Goal: Transaction & Acquisition: Purchase product/service

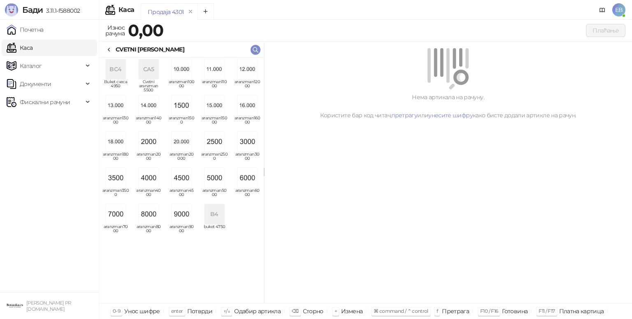
click at [216, 179] on img "grid" at bounding box center [215, 178] width 20 height 20
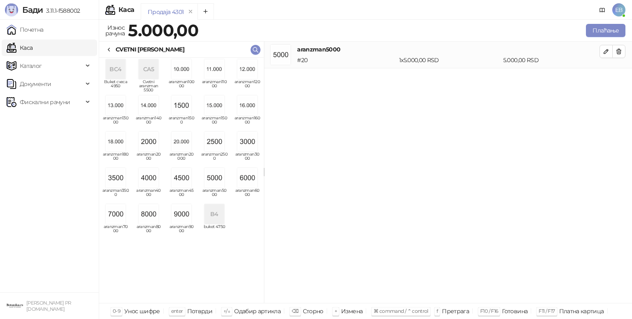
click at [111, 47] on icon at bounding box center [109, 50] width 7 height 7
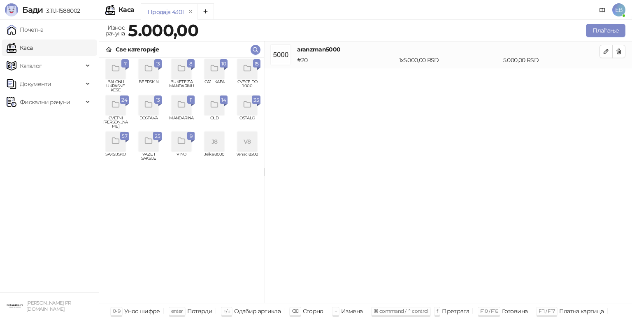
click at [249, 68] on icon "grid" at bounding box center [247, 68] width 9 height 9
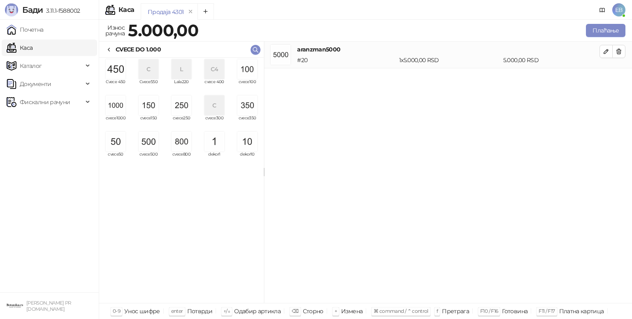
click at [180, 110] on img "grid" at bounding box center [182, 106] width 20 height 20
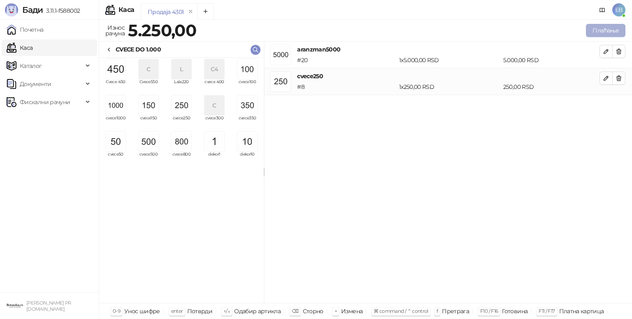
click at [595, 34] on button "Плаћање" at bounding box center [606, 30] width 40 height 13
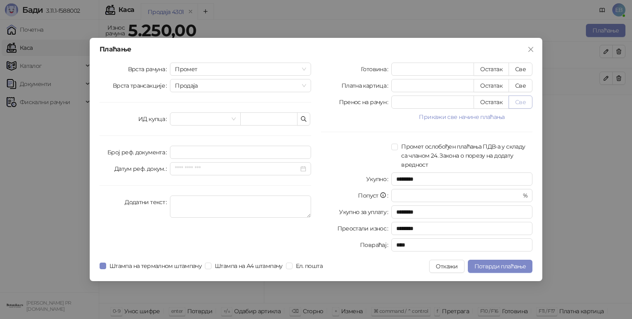
click at [522, 105] on button "Све" at bounding box center [521, 102] width 24 height 13
type input "****"
click at [514, 262] on button "Потврди плаћање" at bounding box center [500, 266] width 65 height 13
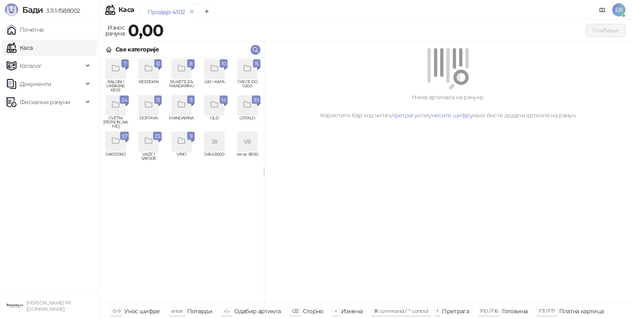
click at [247, 73] on icon "grid" at bounding box center [247, 68] width 9 height 9
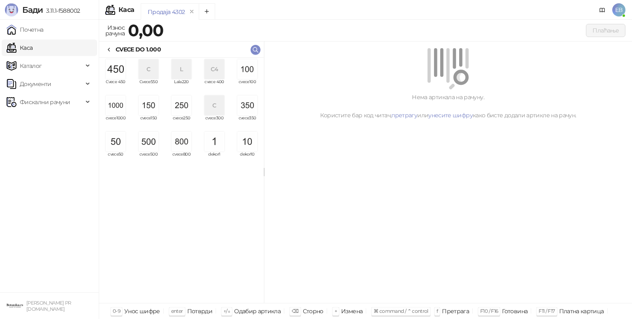
click at [253, 68] on img "grid" at bounding box center [248, 69] width 20 height 20
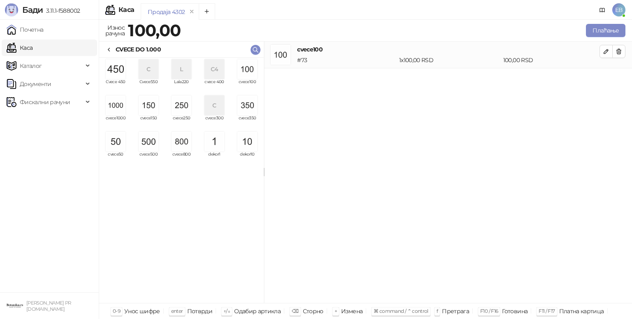
click at [117, 115] on div "grid" at bounding box center [116, 106] width 26 height 20
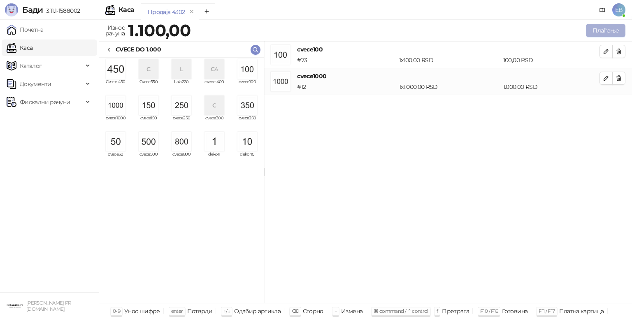
click at [603, 30] on button "Плаћање" at bounding box center [606, 30] width 40 height 13
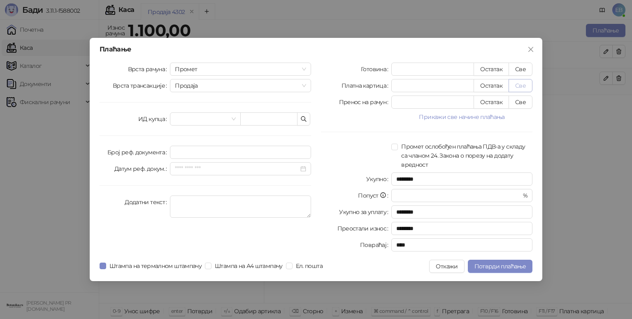
click at [524, 83] on button "Све" at bounding box center [521, 85] width 24 height 13
type input "****"
click at [514, 267] on span "Потврди плаћање" at bounding box center [500, 266] width 51 height 7
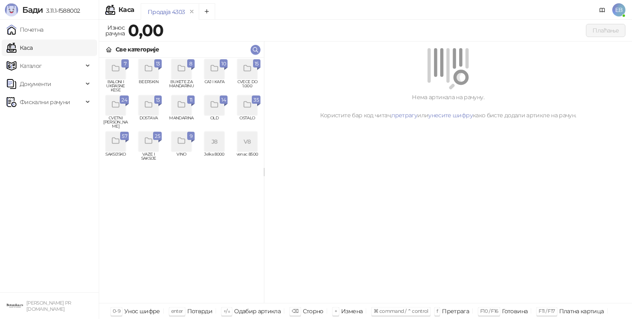
click at [119, 110] on div "grid" at bounding box center [116, 106] width 20 height 20
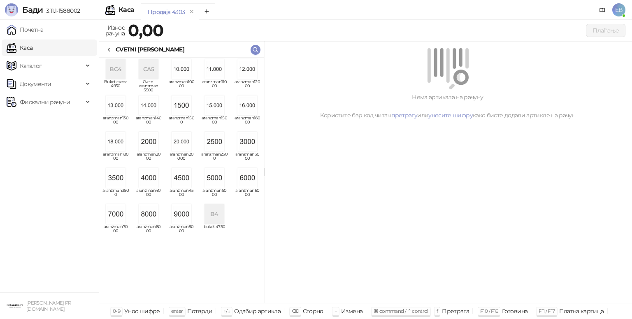
click at [214, 181] on img "grid" at bounding box center [215, 178] width 20 height 20
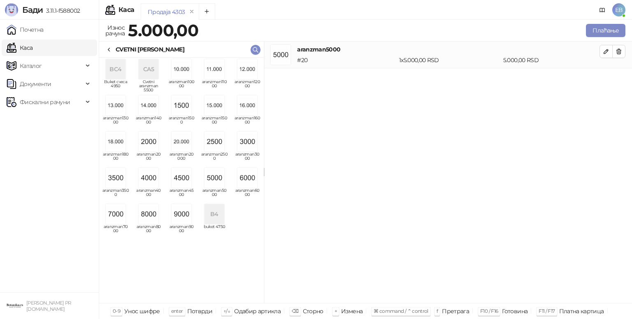
click at [112, 52] on icon at bounding box center [109, 50] width 7 height 7
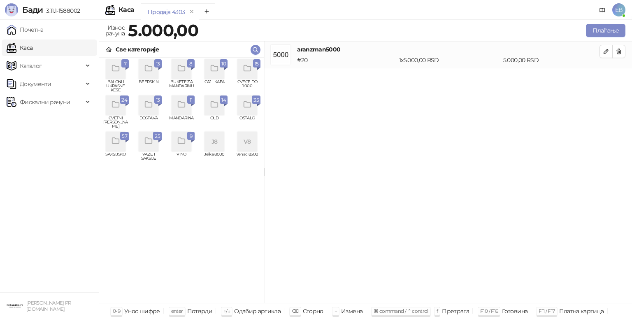
click at [247, 74] on div "grid" at bounding box center [248, 69] width 20 height 20
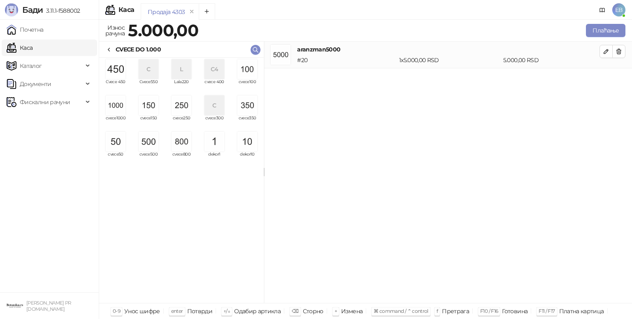
click at [182, 142] on img "grid" at bounding box center [182, 142] width 20 height 20
click at [120, 143] on img "grid" at bounding box center [116, 142] width 20 height 20
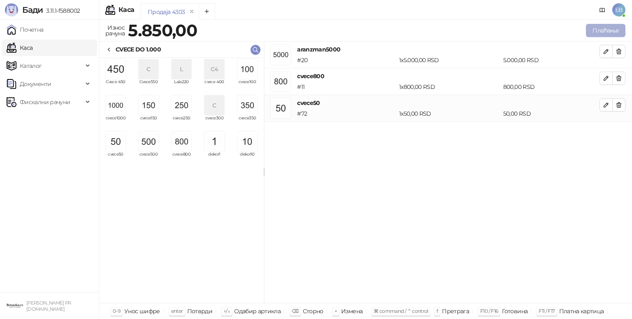
click at [598, 29] on button "Плаћање" at bounding box center [606, 30] width 40 height 13
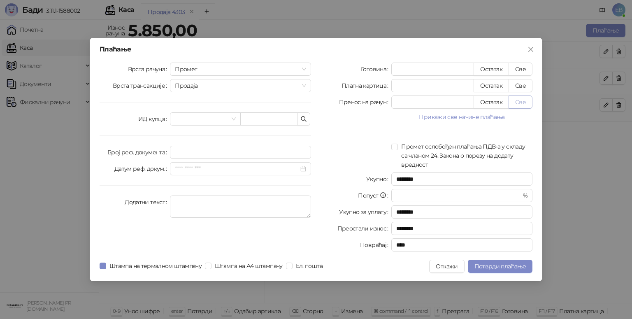
click at [525, 105] on button "Све" at bounding box center [521, 102] width 24 height 13
type input "****"
click at [499, 268] on span "Потврди плаћање" at bounding box center [500, 266] width 51 height 7
